Goal: Information Seeking & Learning: Learn about a topic

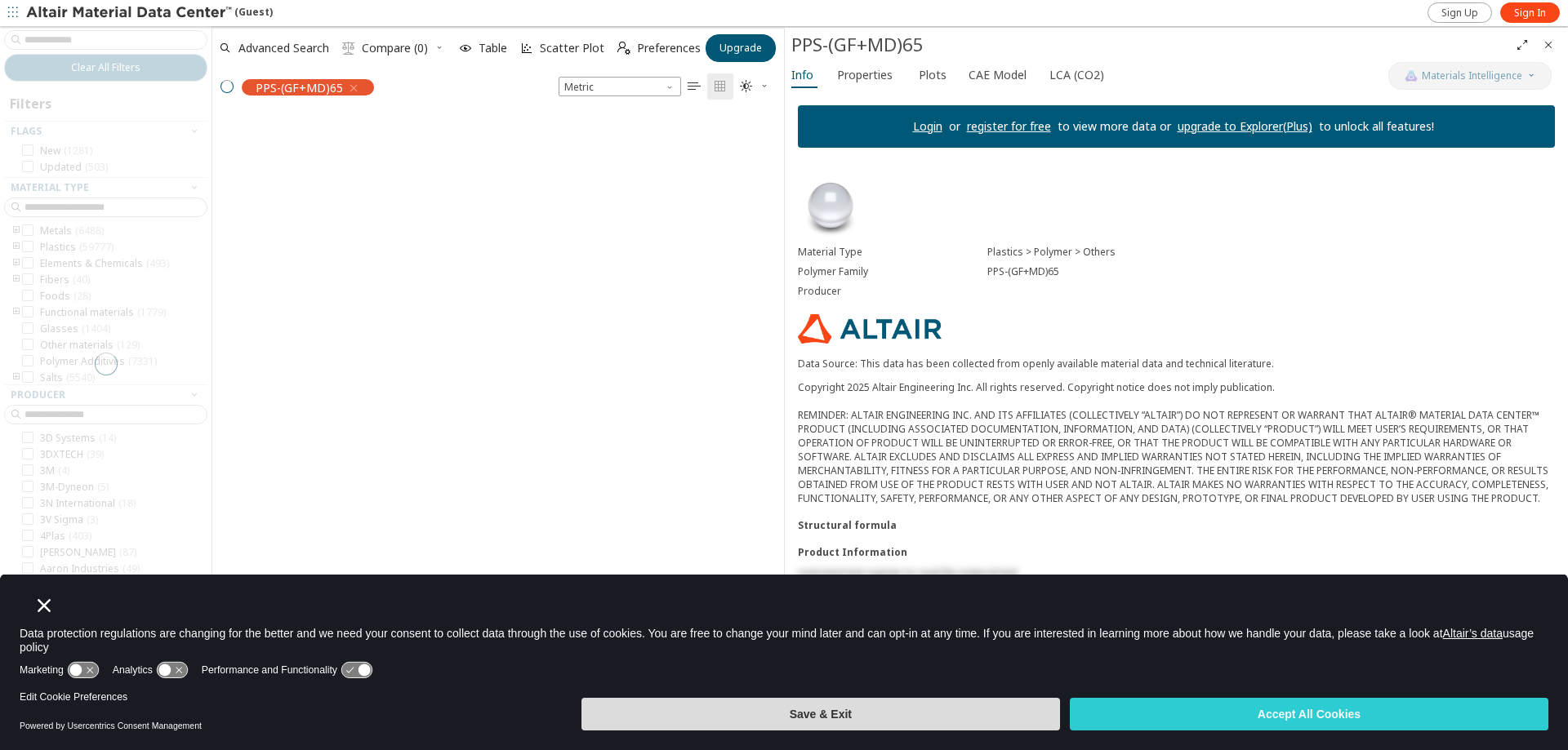
scroll to position [13, 13]
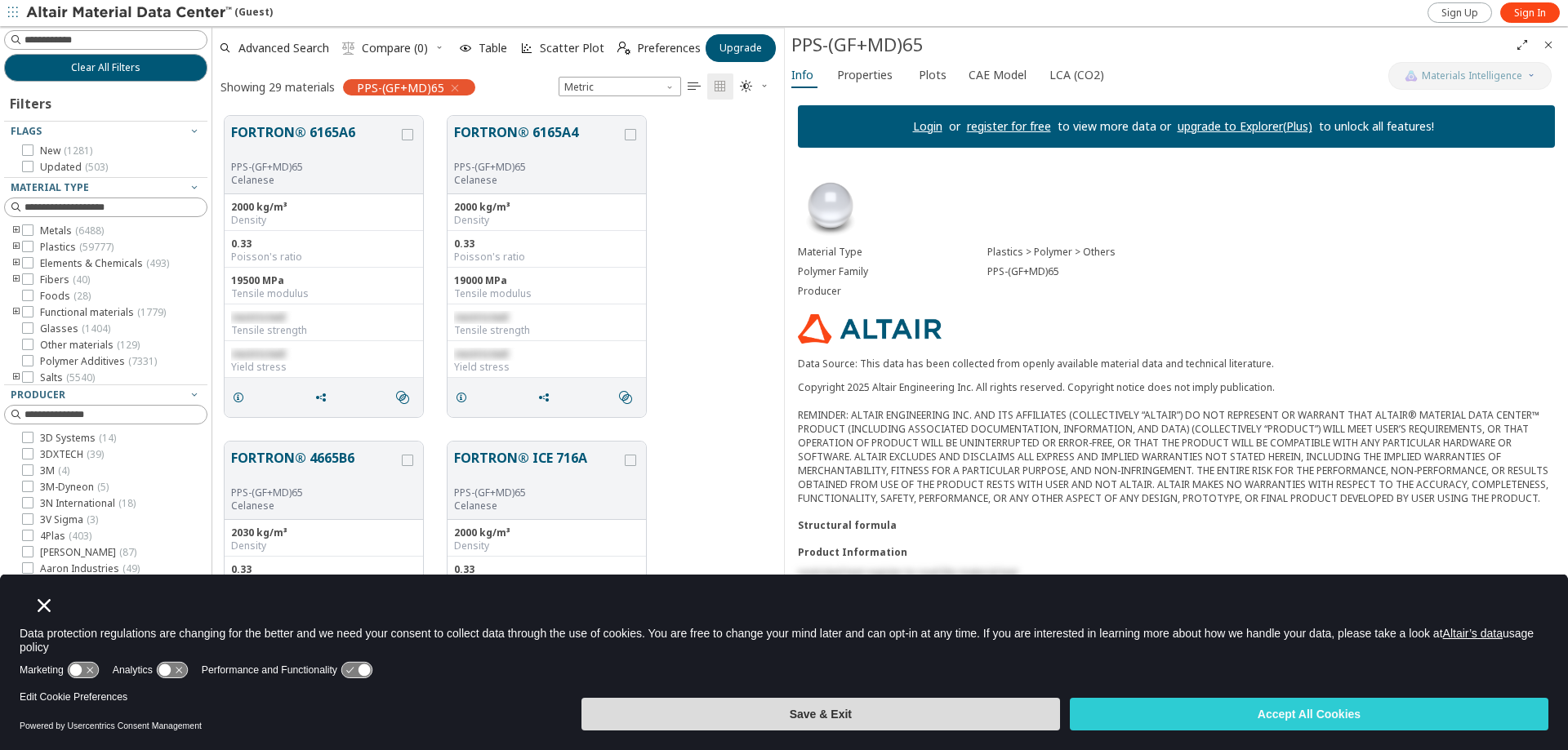
click at [888, 717] on button "Save & Exit" at bounding box center [820, 714] width 478 height 33
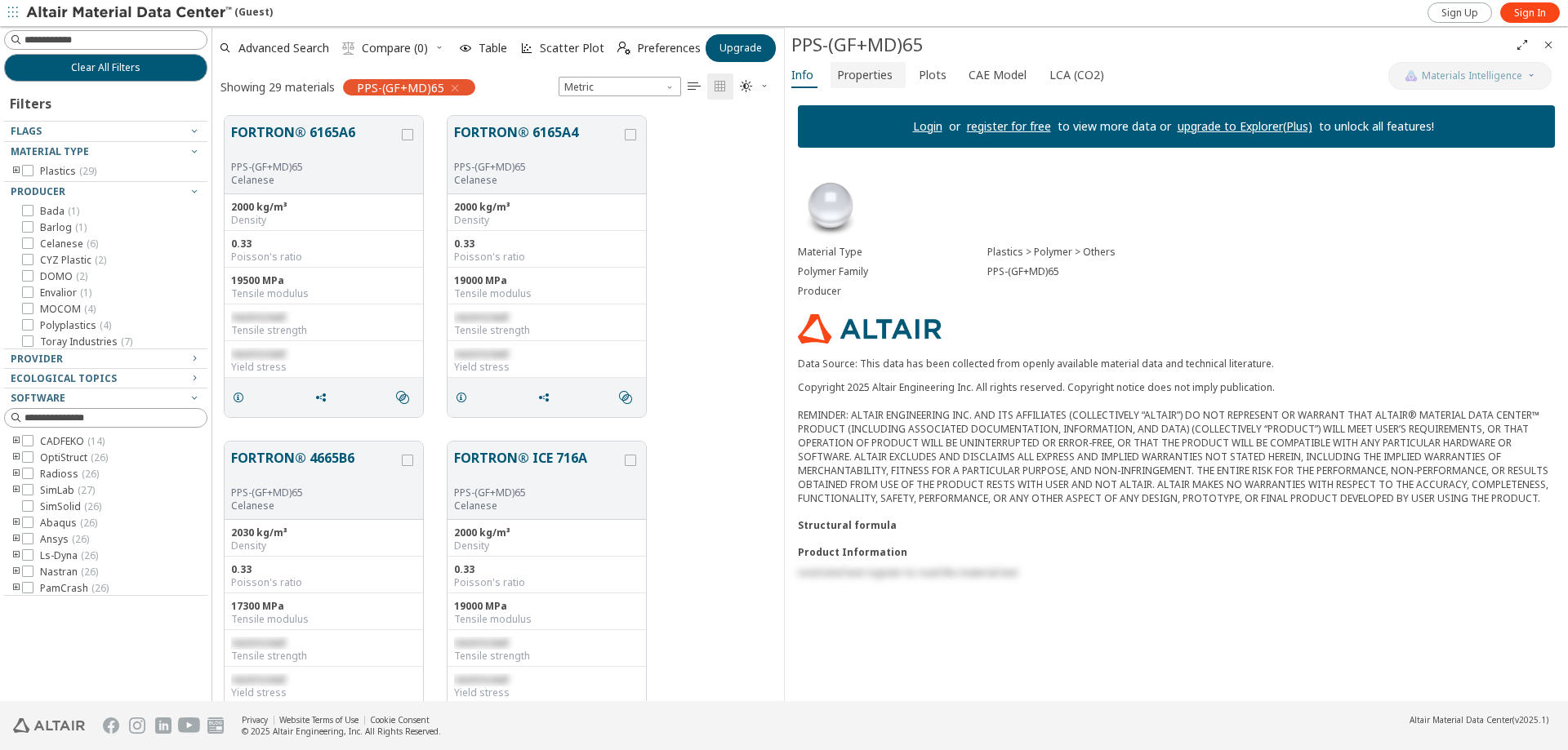
click at [865, 73] on span "Properties" at bounding box center [865, 76] width 56 height 26
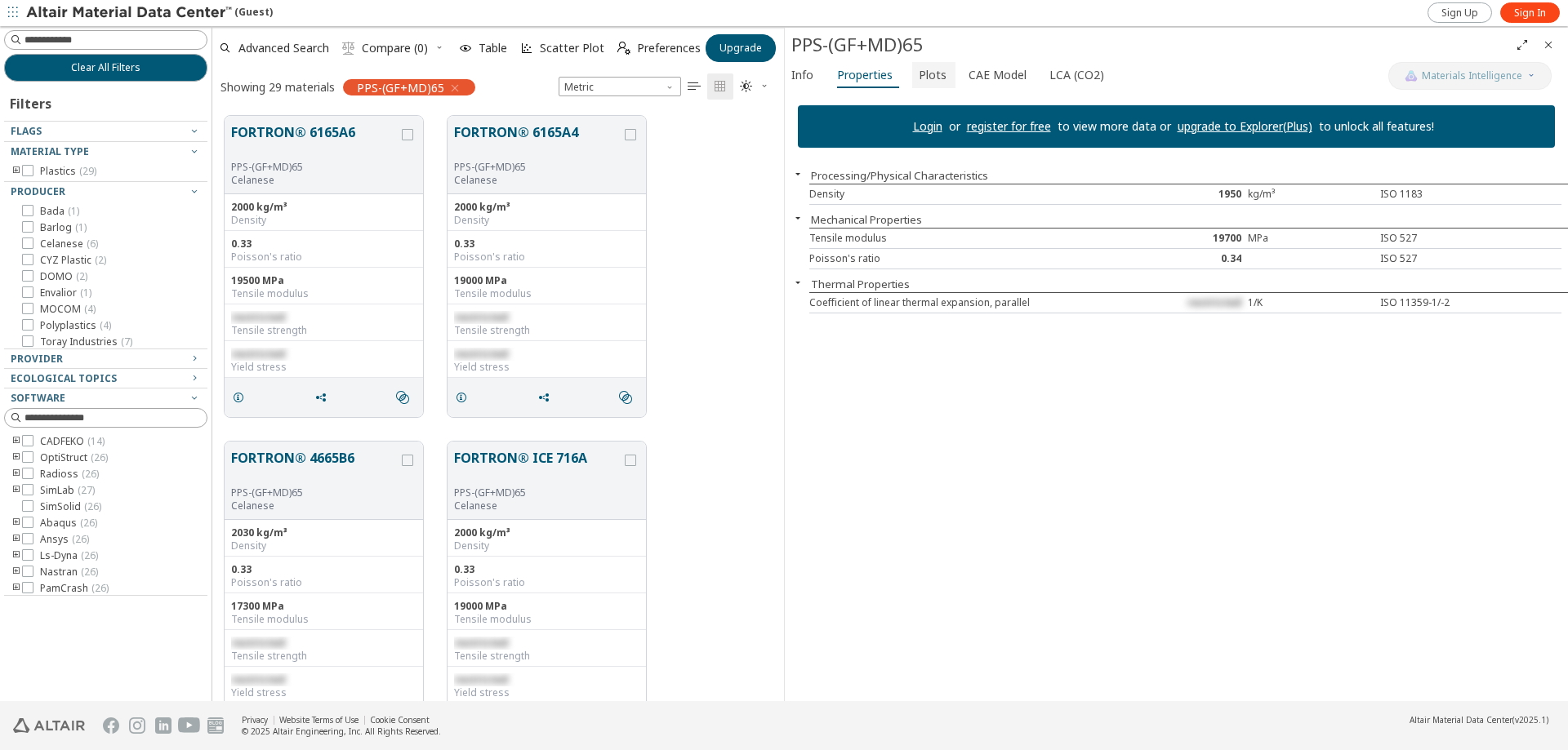
click at [934, 75] on span "Plots" at bounding box center [933, 76] width 28 height 26
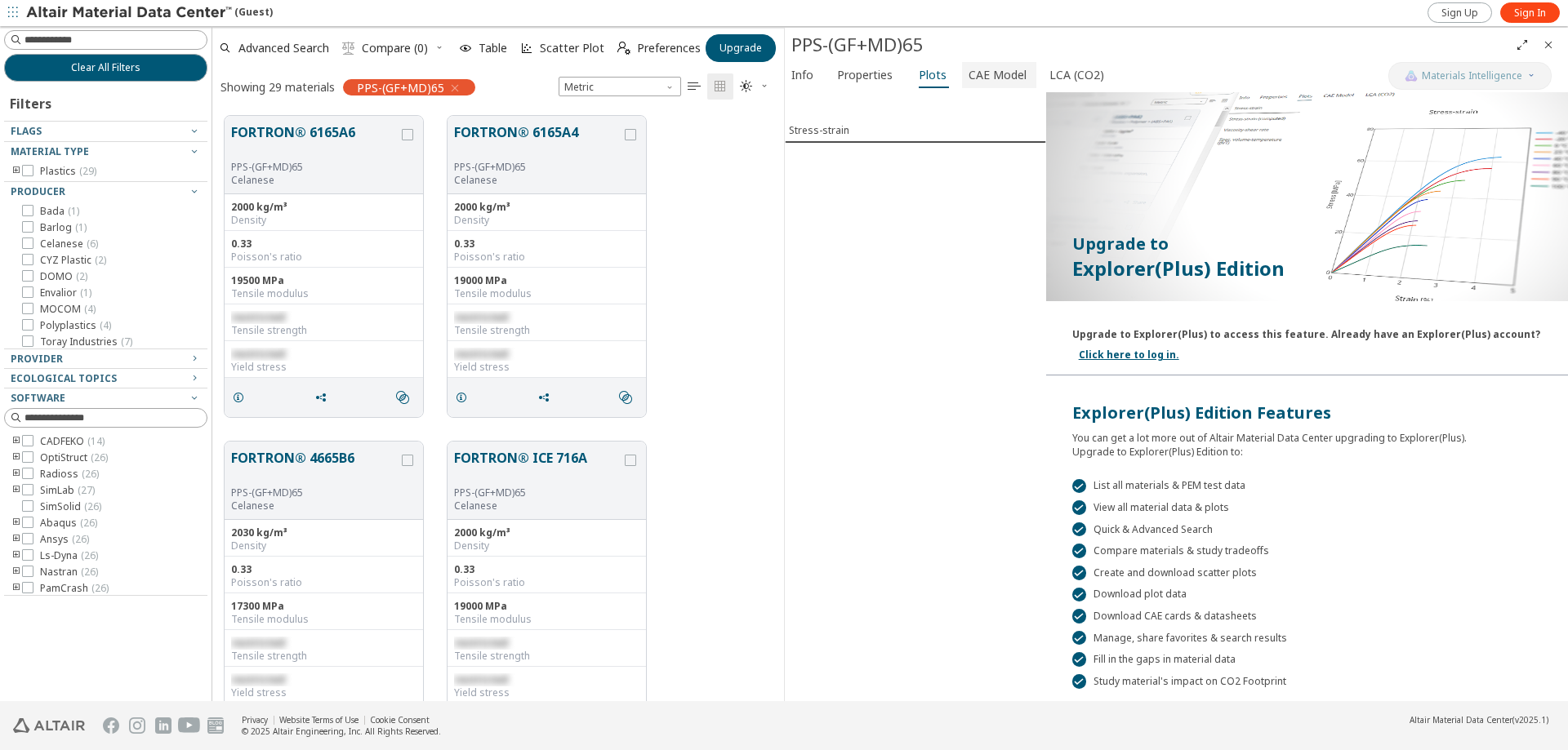
click at [981, 76] on span "CAE Model" at bounding box center [997, 76] width 58 height 26
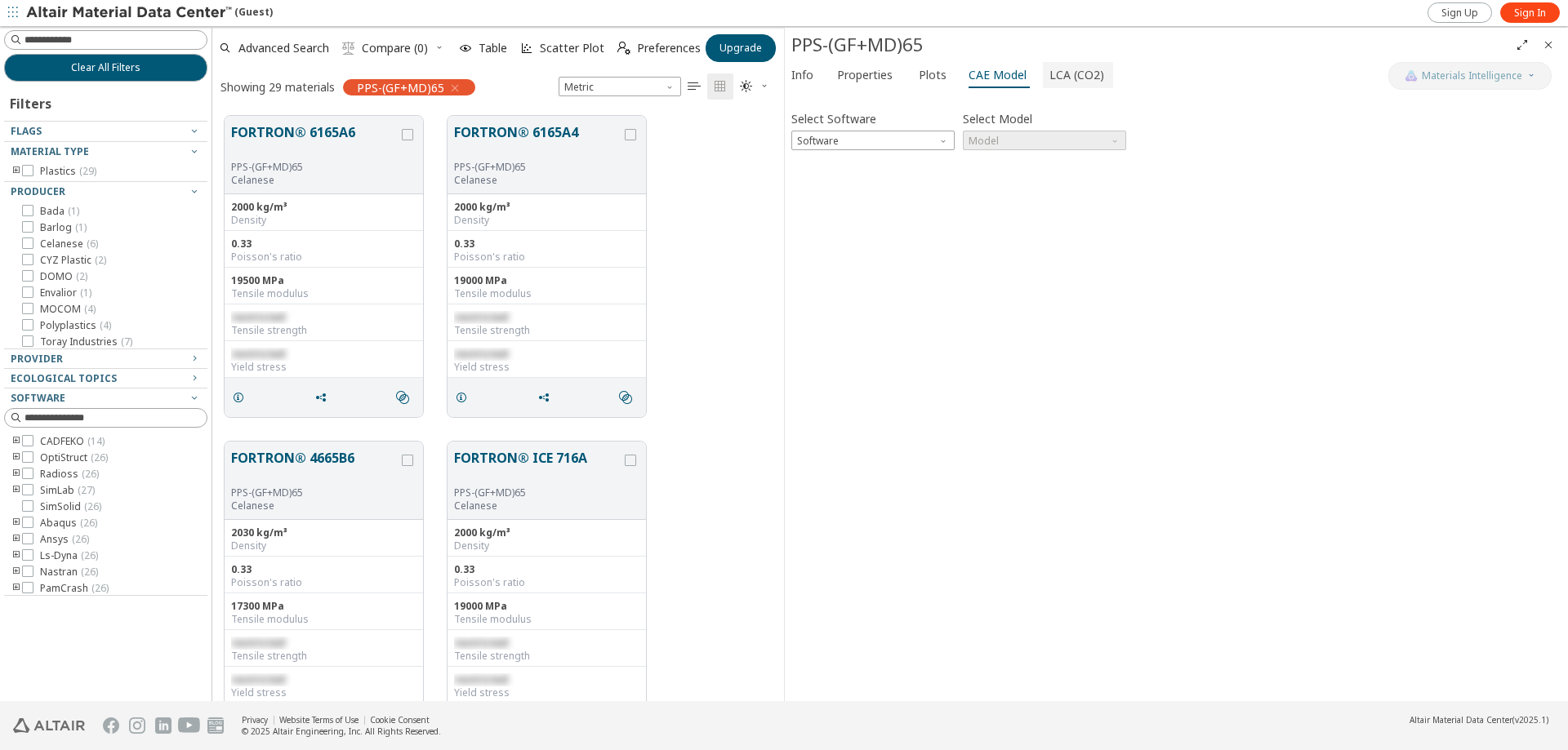
click at [1049, 75] on span "LCA (CO2)" at bounding box center [1077, 76] width 55 height 26
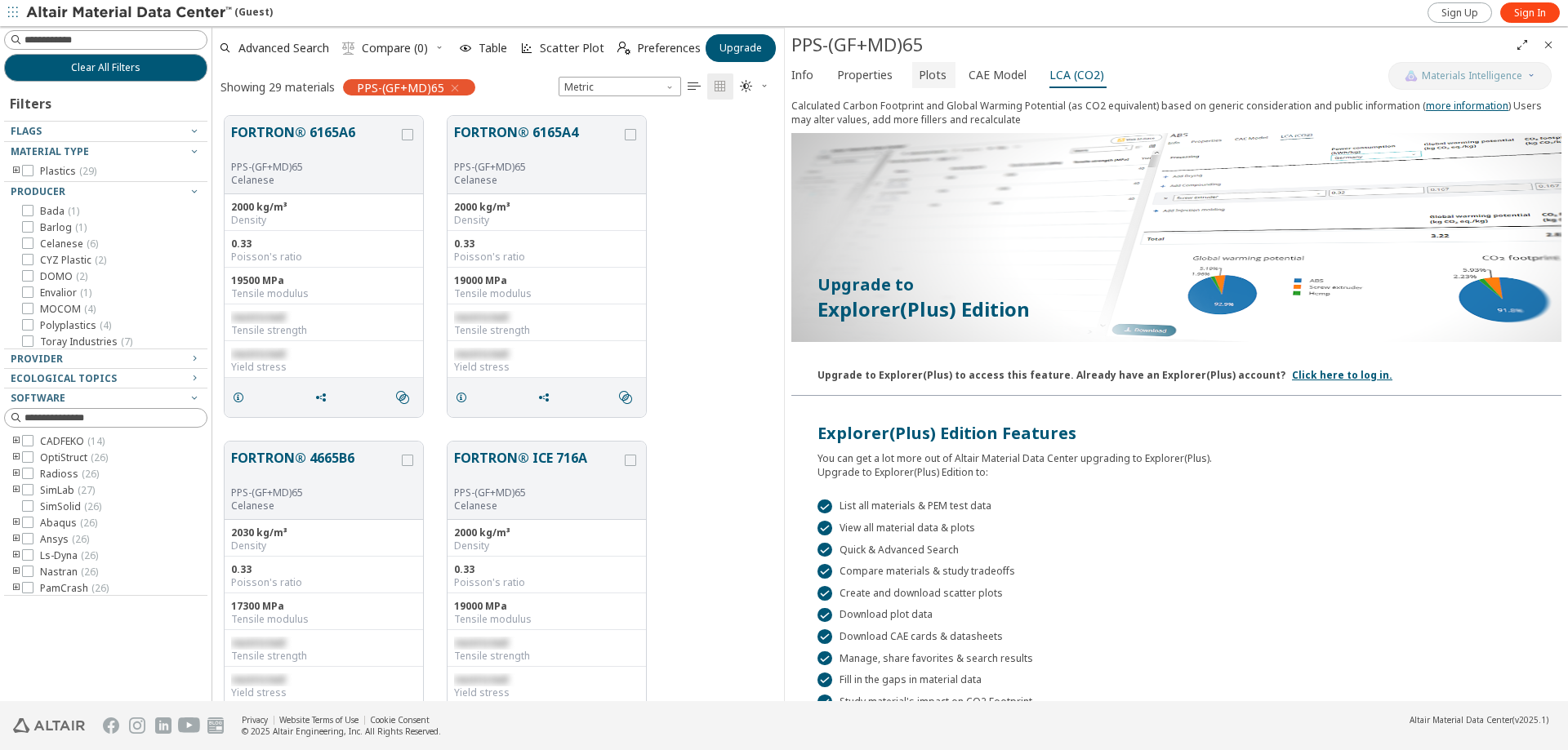
click at [919, 75] on span "Plots" at bounding box center [933, 76] width 28 height 26
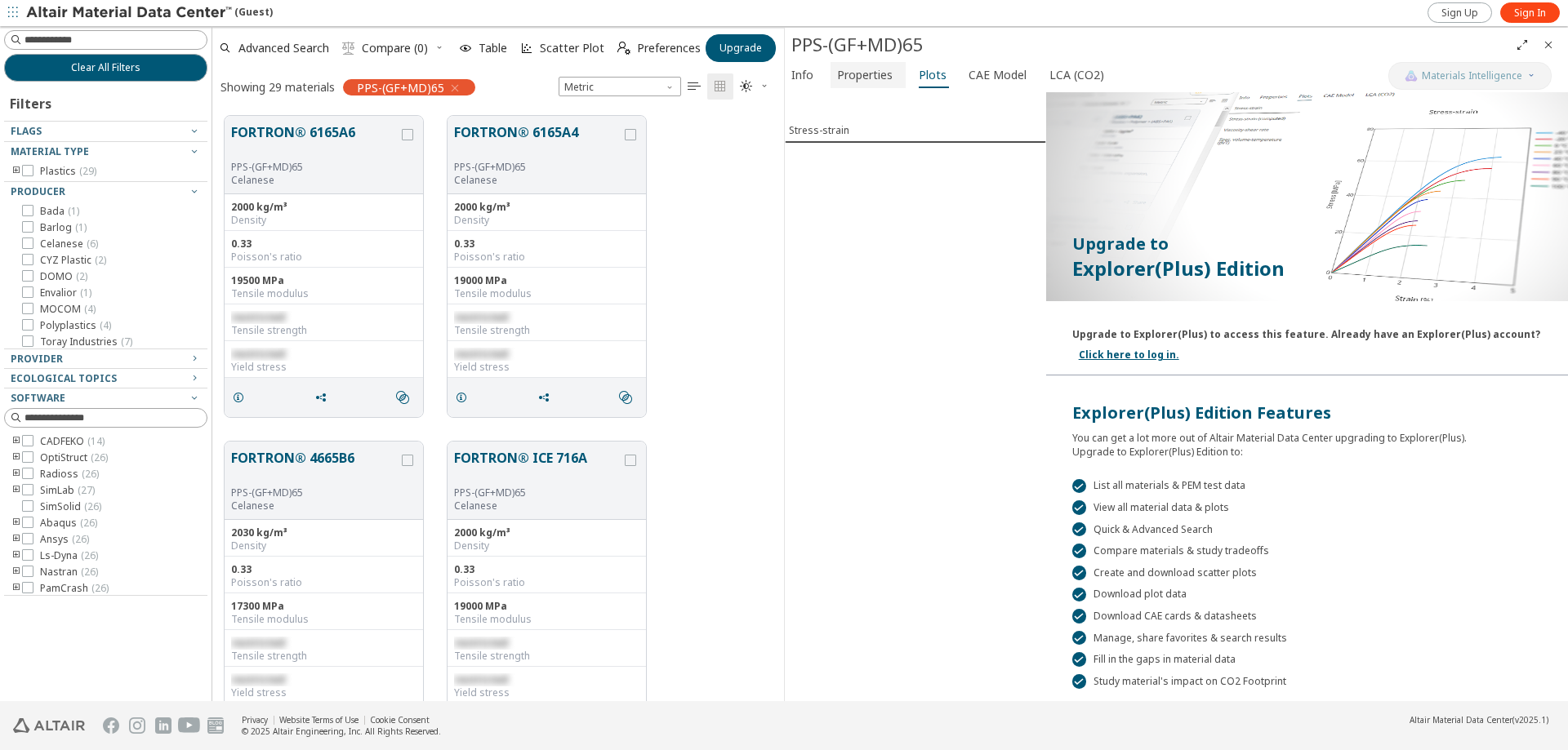
click at [861, 70] on span "Properties" at bounding box center [865, 76] width 56 height 26
